Goal: Information Seeking & Learning: Learn about a topic

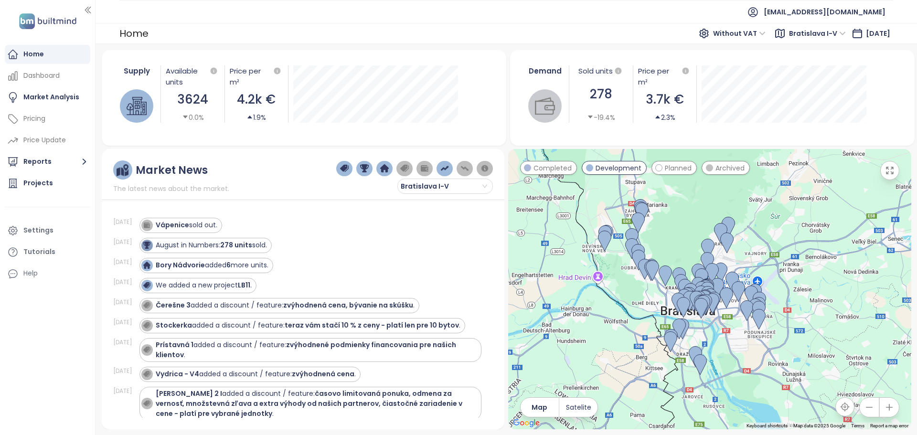
drag, startPoint x: 870, startPoint y: 255, endPoint x: 776, endPoint y: 270, distance: 94.8
click at [776, 270] on div at bounding box center [709, 289] width 403 height 280
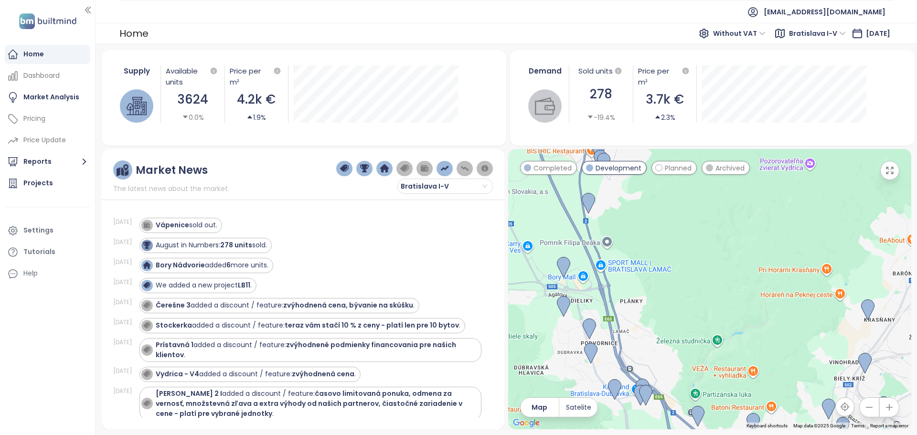
drag, startPoint x: 569, startPoint y: 262, endPoint x: 631, endPoint y: 230, distance: 69.4
click at [694, 285] on div at bounding box center [709, 289] width 403 height 280
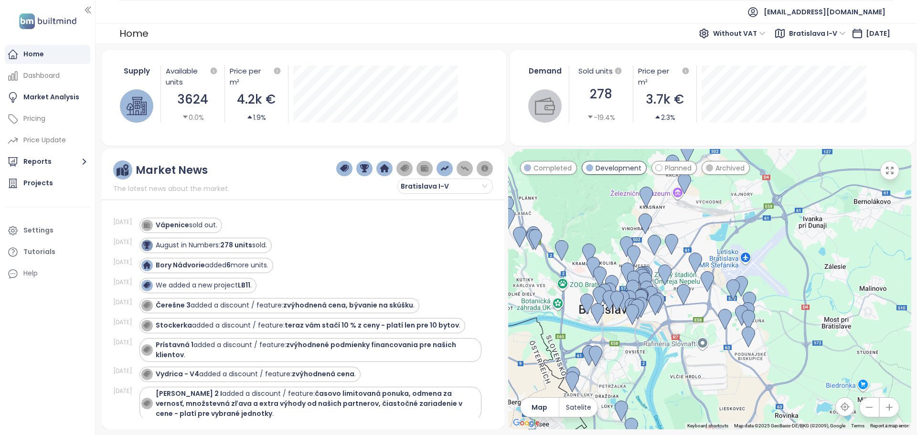
drag, startPoint x: 833, startPoint y: 308, endPoint x: 729, endPoint y: 233, distance: 128.8
click at [729, 233] on div at bounding box center [709, 289] width 403 height 280
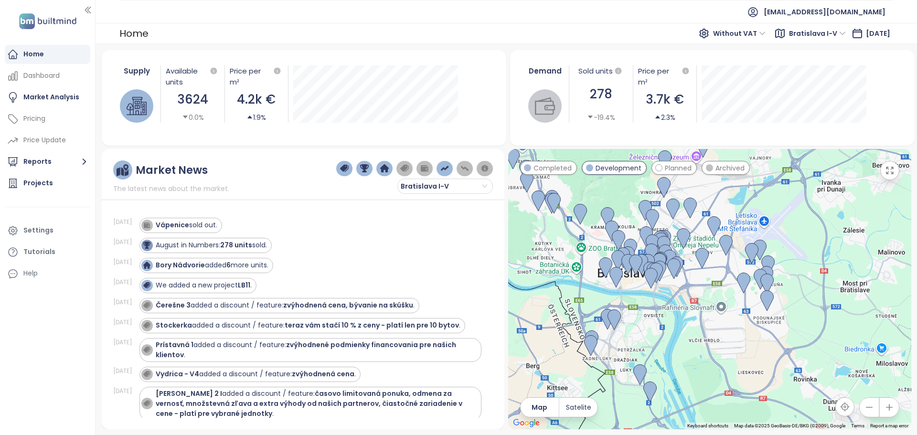
drag, startPoint x: 812, startPoint y: 366, endPoint x: 833, endPoint y: 327, distance: 44.2
click at [833, 327] on div at bounding box center [709, 289] width 403 height 280
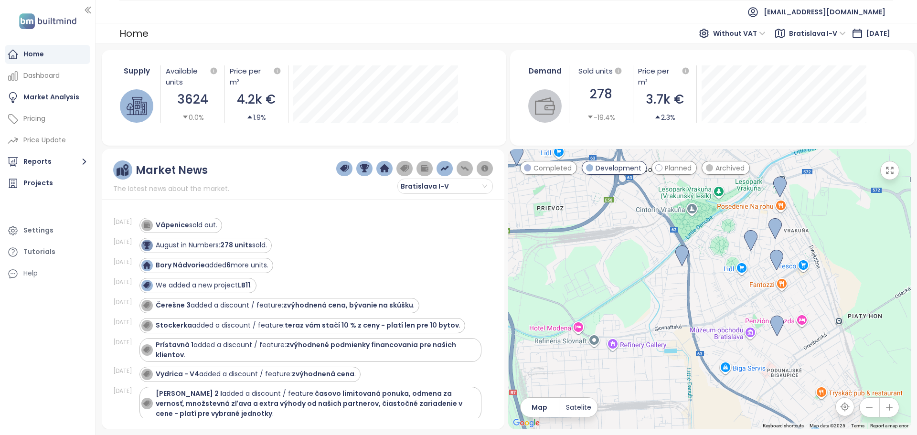
drag, startPoint x: 859, startPoint y: 259, endPoint x: 890, endPoint y: 263, distance: 30.8
click at [890, 263] on div at bounding box center [709, 289] width 403 height 280
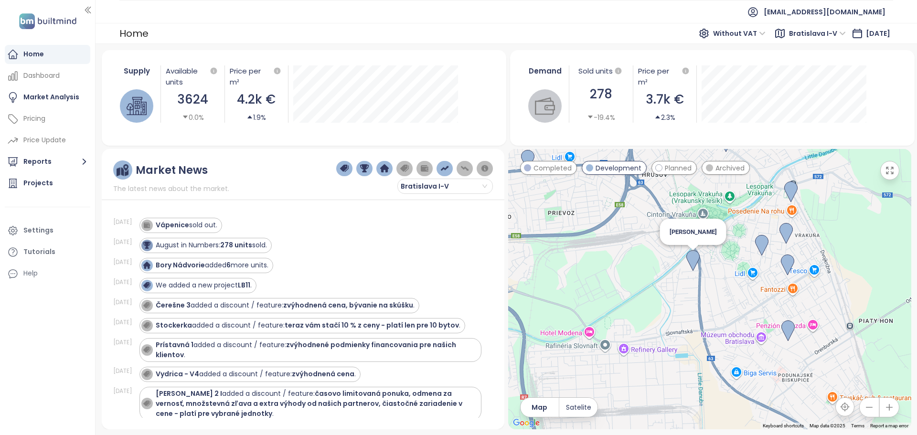
drag, startPoint x: 690, startPoint y: 261, endPoint x: 699, endPoint y: 263, distance: 8.8
click at [691, 261] on img at bounding box center [692, 260] width 13 height 21
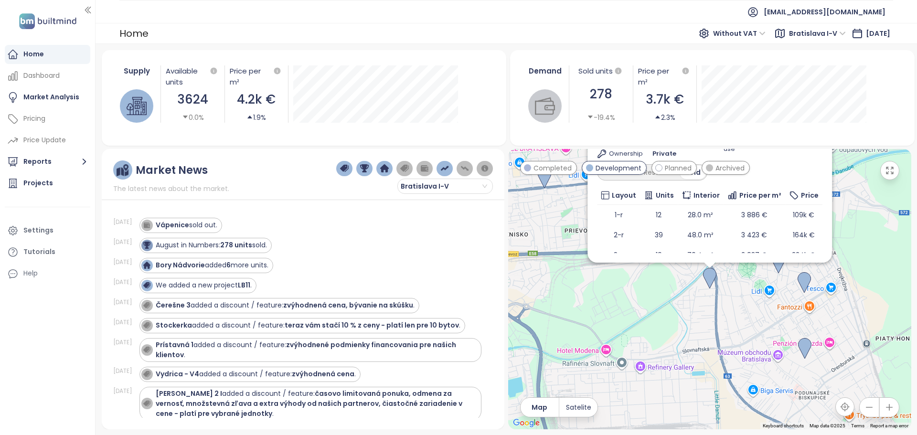
scroll to position [93, 0]
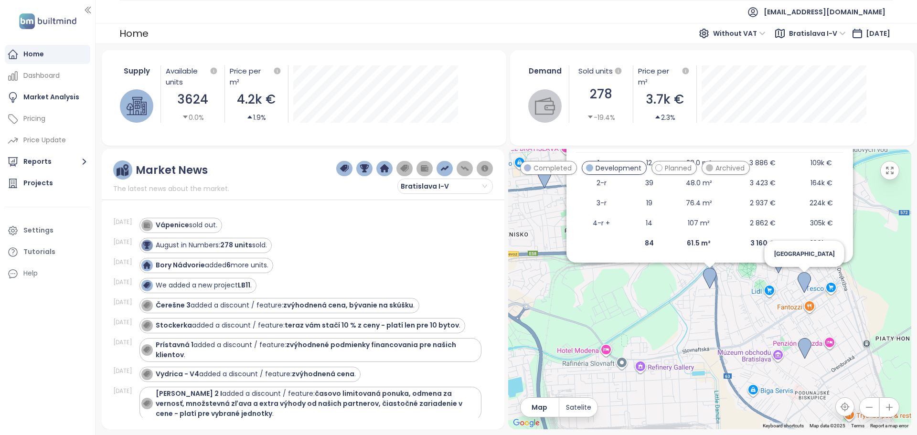
click at [806, 281] on img at bounding box center [803, 282] width 13 height 21
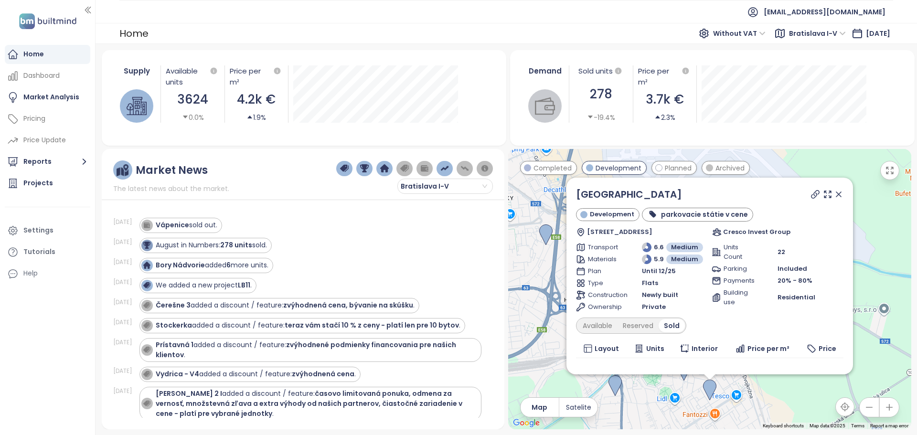
scroll to position [33, 0]
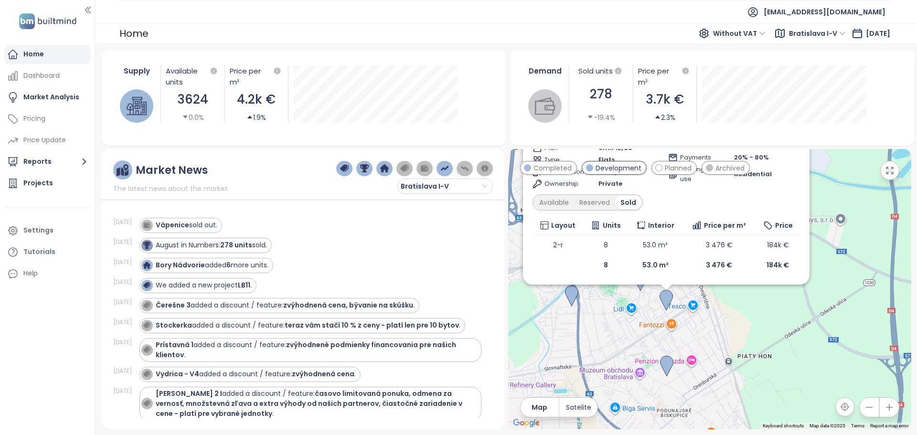
drag, startPoint x: 687, startPoint y: 391, endPoint x: 642, endPoint y: 298, distance: 102.7
click at [642, 298] on div "[GEOGRAPHIC_DATA] státie v cene [STREET_ADDRESS] Cresco Invest Group Transport …" at bounding box center [709, 289] width 403 height 280
click at [667, 359] on img at bounding box center [666, 364] width 13 height 21
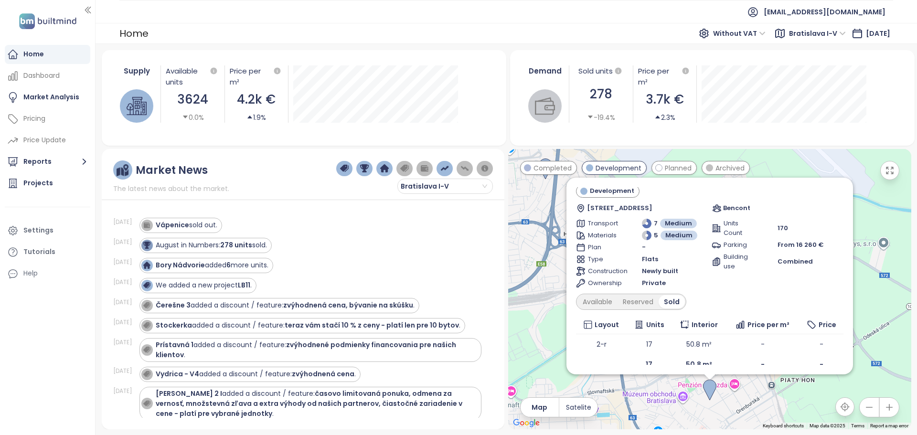
scroll to position [32, 0]
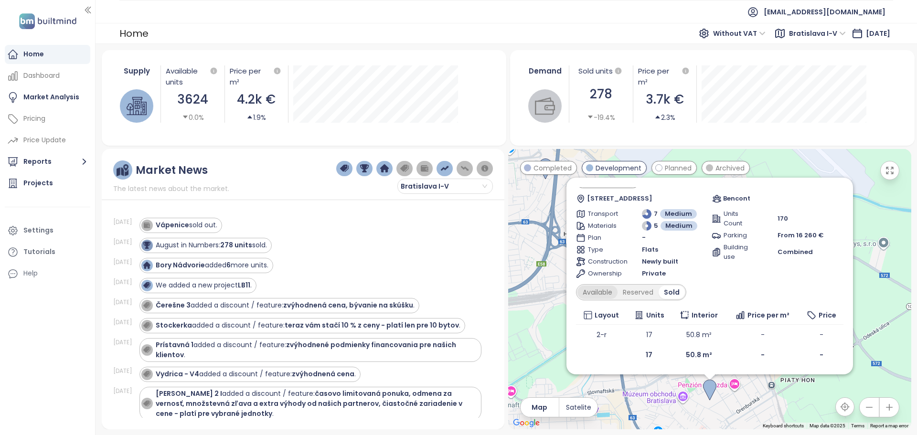
click at [604, 292] on div "Available" at bounding box center [597, 292] width 40 height 13
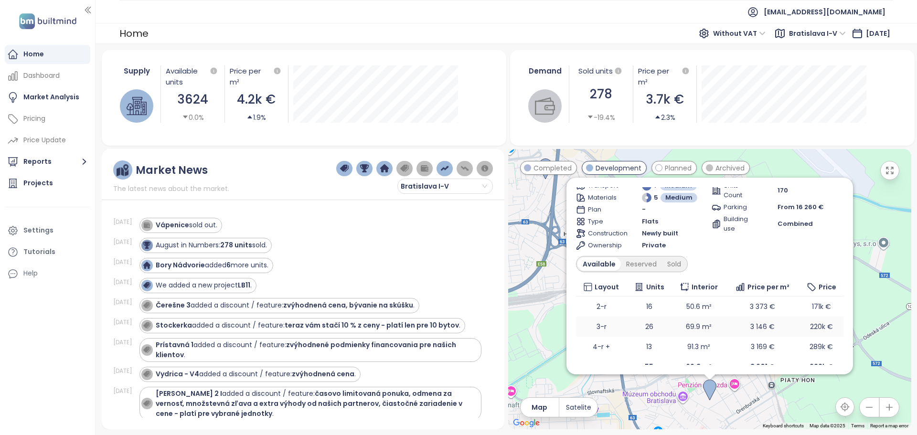
scroll to position [73, 0]
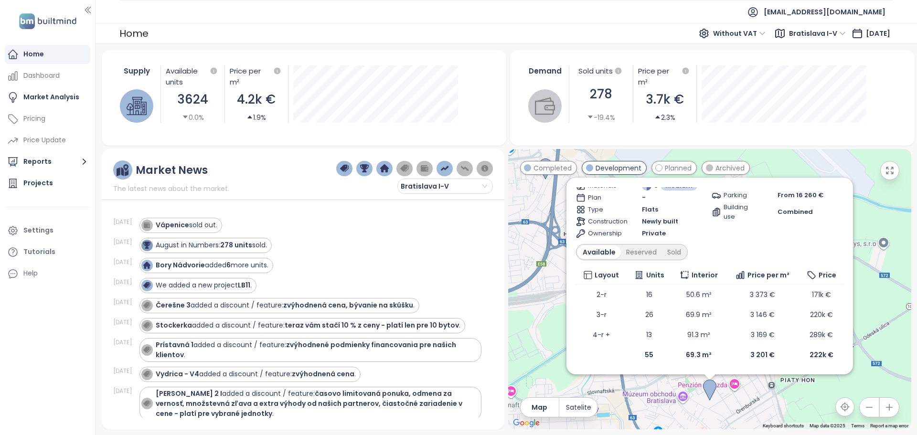
click at [532, 319] on div "Podunajky Development Hviezdna 9356/1, 821 06 [GEOGRAPHIC_DATA], [GEOGRAPHIC_DA…" at bounding box center [709, 289] width 403 height 280
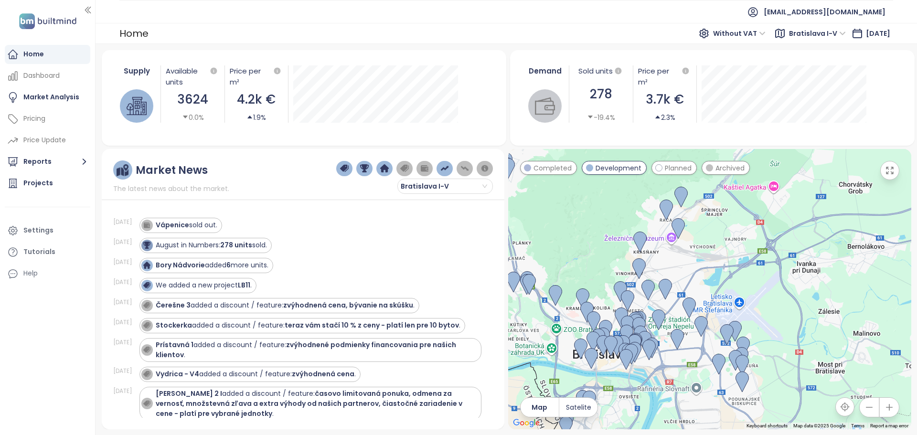
drag, startPoint x: 650, startPoint y: 239, endPoint x: 761, endPoint y: 309, distance: 131.3
click at [761, 309] on div at bounding box center [709, 289] width 403 height 280
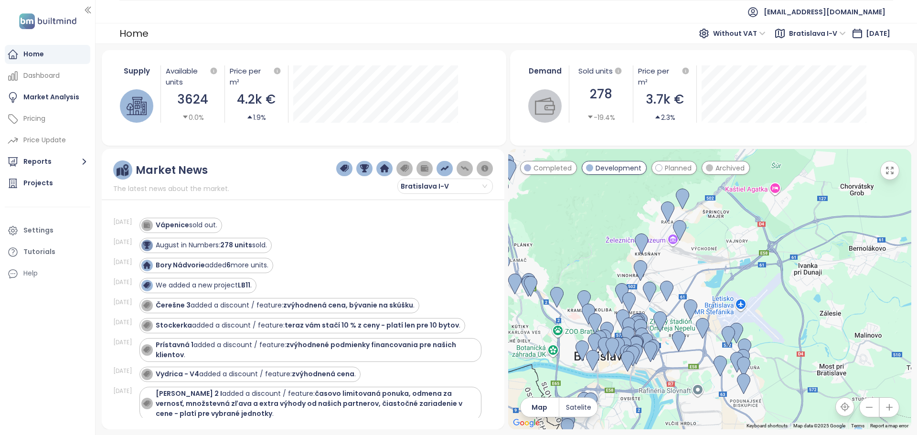
click at [635, 241] on img at bounding box center [641, 243] width 13 height 21
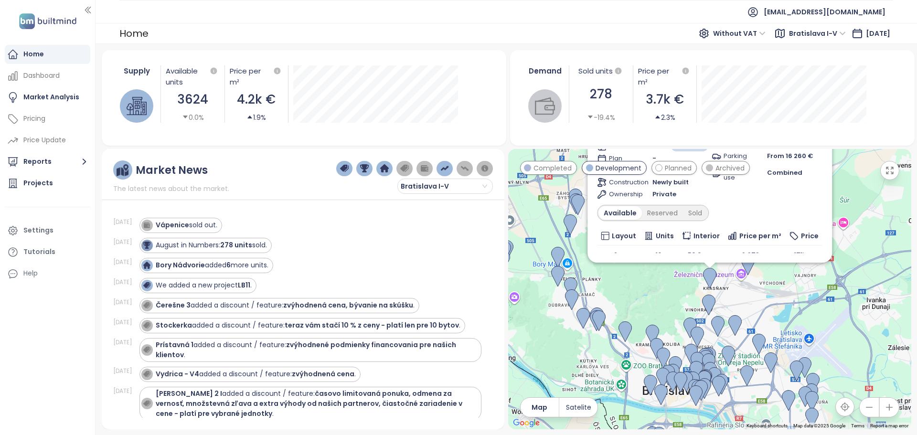
click at [707, 277] on img at bounding box center [709, 278] width 13 height 21
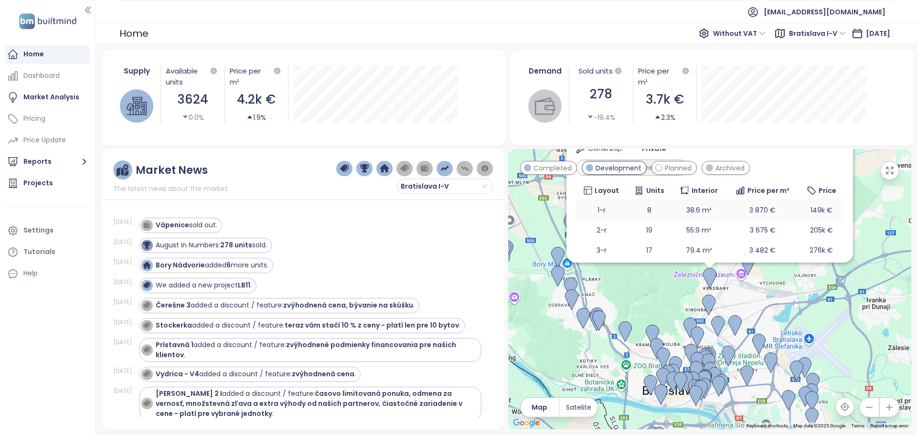
scroll to position [0, 0]
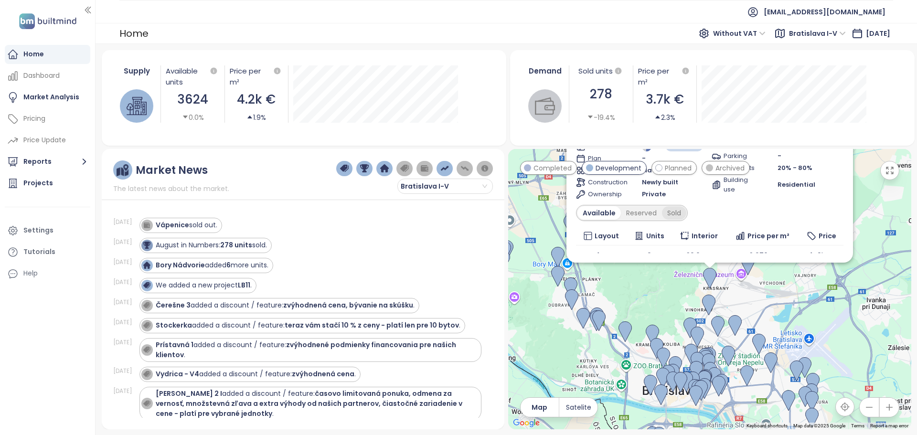
click at [674, 214] on div "Sold" at bounding box center [674, 212] width 24 height 13
click at [889, 125] on div "Demand Sold units 278 -19.4% Price per m² 3.7k € 2.3%" at bounding box center [712, 94] width 382 height 80
